Goal: Find specific page/section: Find specific page/section

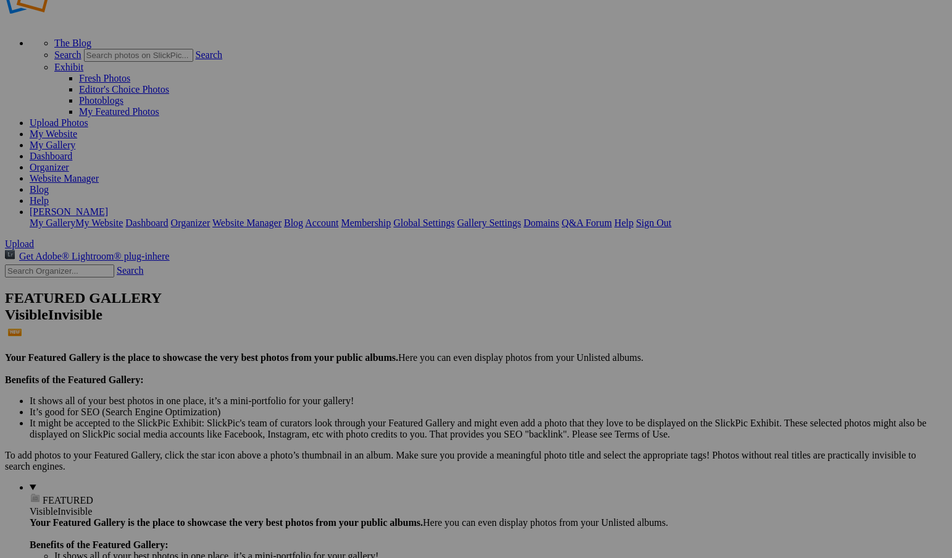
scroll to position [62, 0]
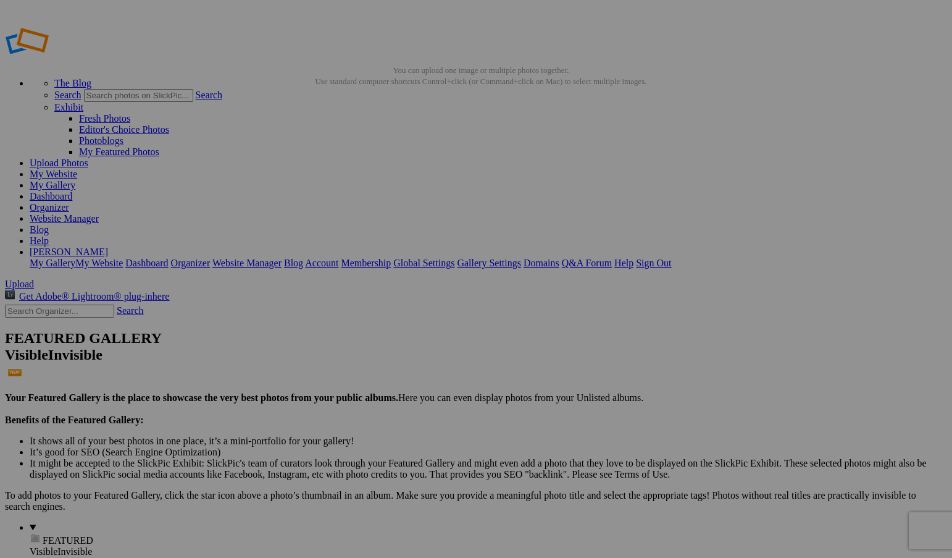
click at [49, 224] on link "Blog" at bounding box center [39, 229] width 19 height 10
